Goal: Task Accomplishment & Management: Use online tool/utility

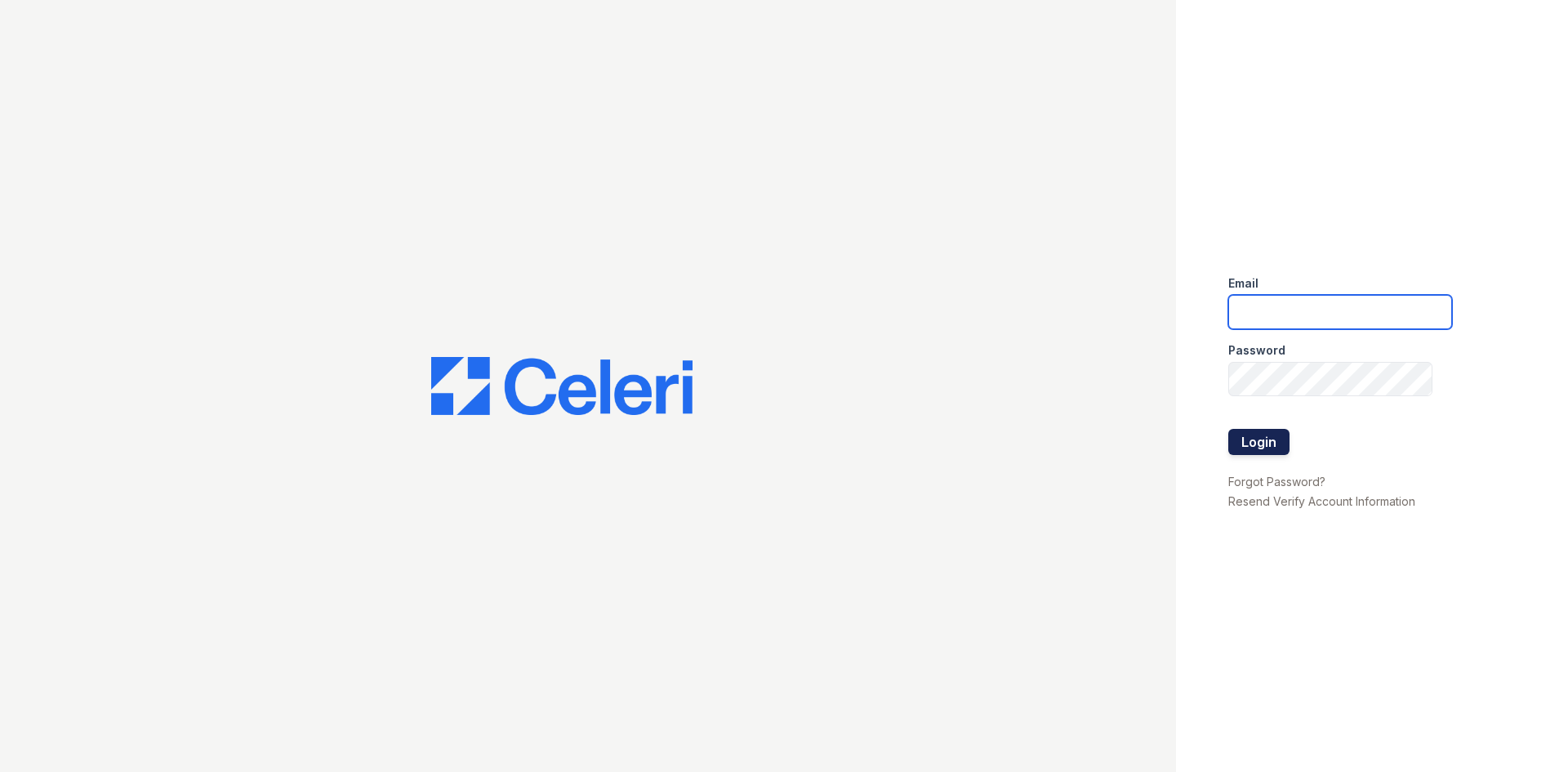
type input "[EMAIL_ADDRESS][DOMAIN_NAME]"
click at [1262, 435] on button "Login" at bounding box center [1258, 441] width 61 height 26
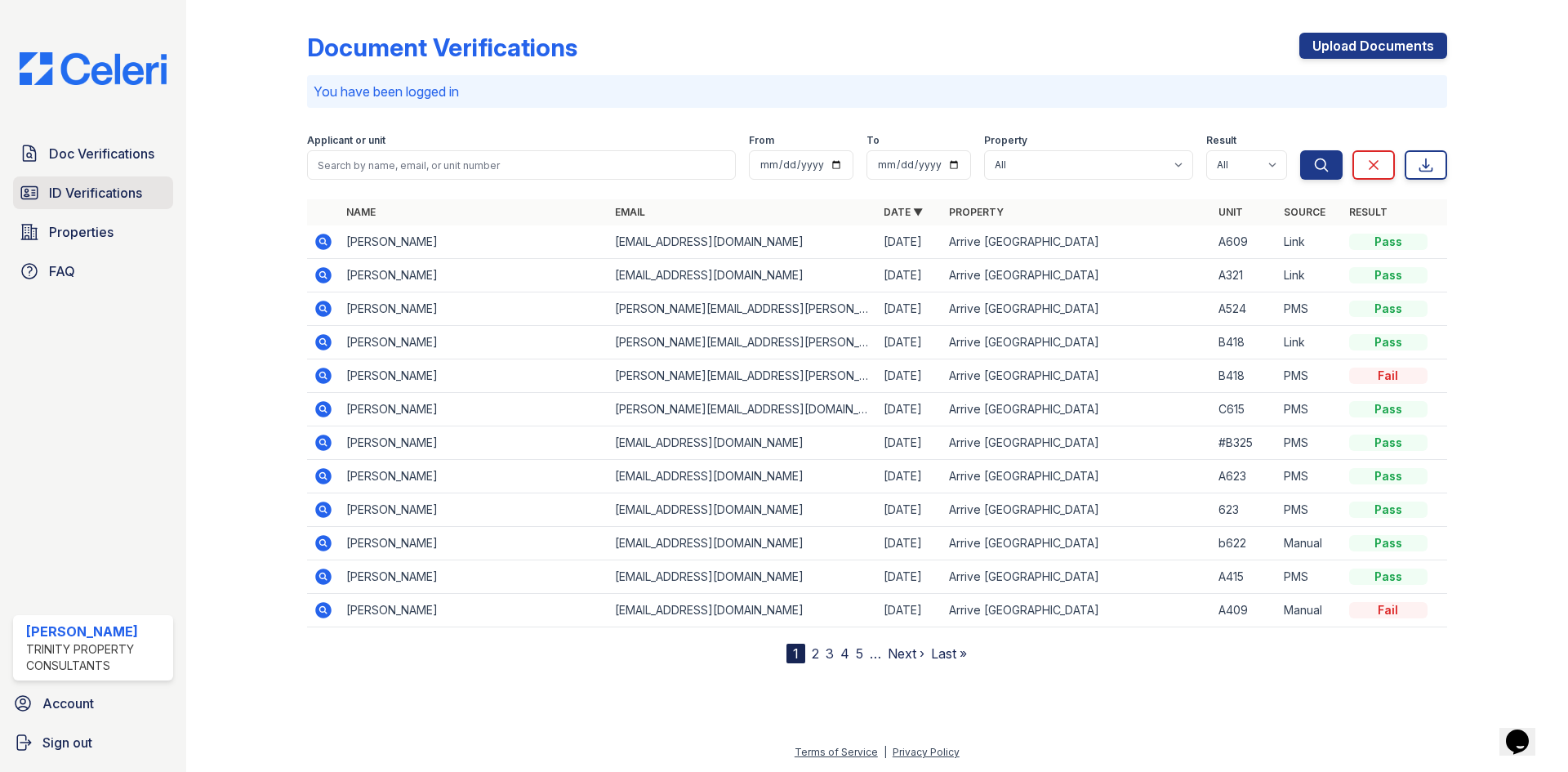
click at [79, 191] on span "ID Verifications" at bounding box center [96, 193] width 93 height 19
